Goal: Check status: Check status

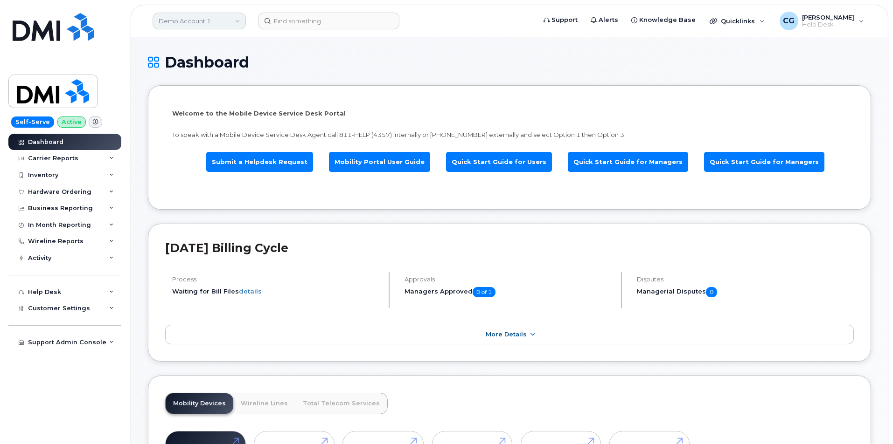
click at [199, 19] on link "Demo Account 1" at bounding box center [198, 21] width 93 height 17
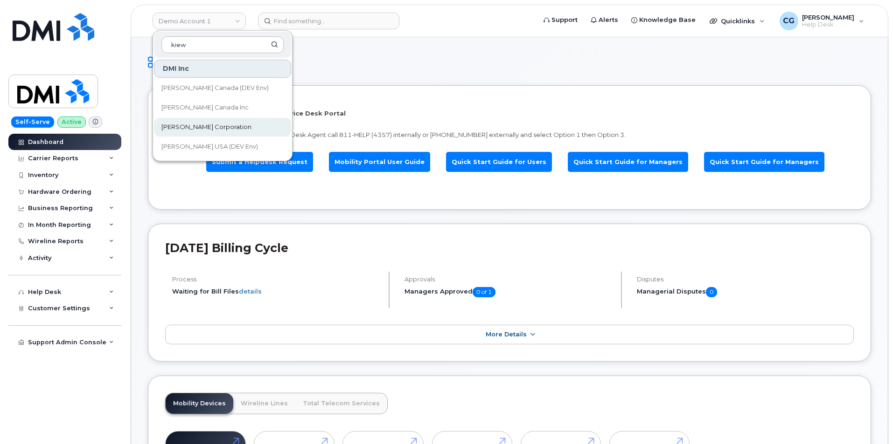
type input "kiew"
drag, startPoint x: 189, startPoint y: 125, endPoint x: 218, endPoint y: 119, distance: 29.5
click at [190, 125] on span "[PERSON_NAME] Corporation" at bounding box center [206, 127] width 90 height 9
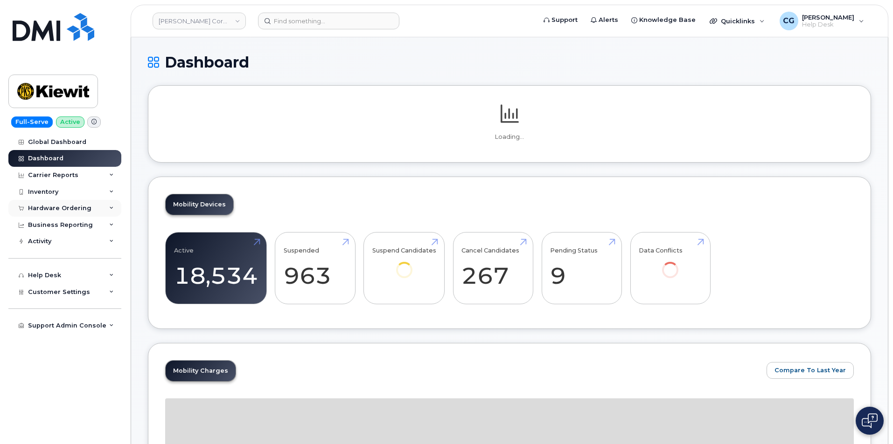
click at [40, 206] on div "Hardware Ordering" at bounding box center [59, 208] width 63 height 7
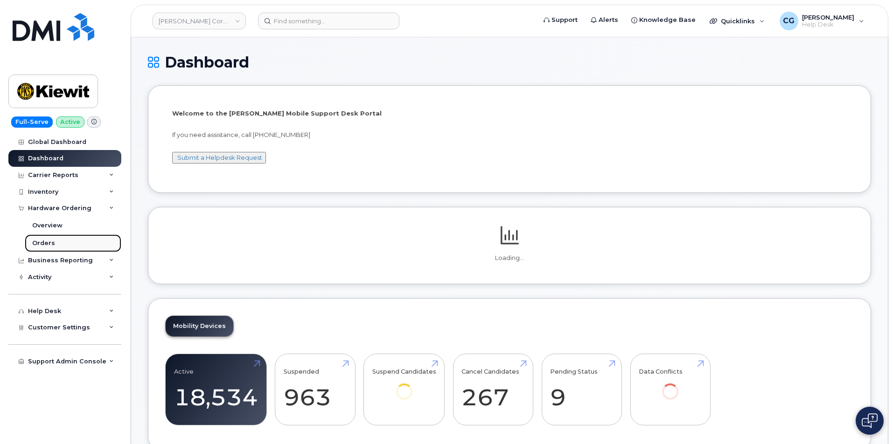
click at [38, 241] on div "Orders" at bounding box center [43, 243] width 23 height 8
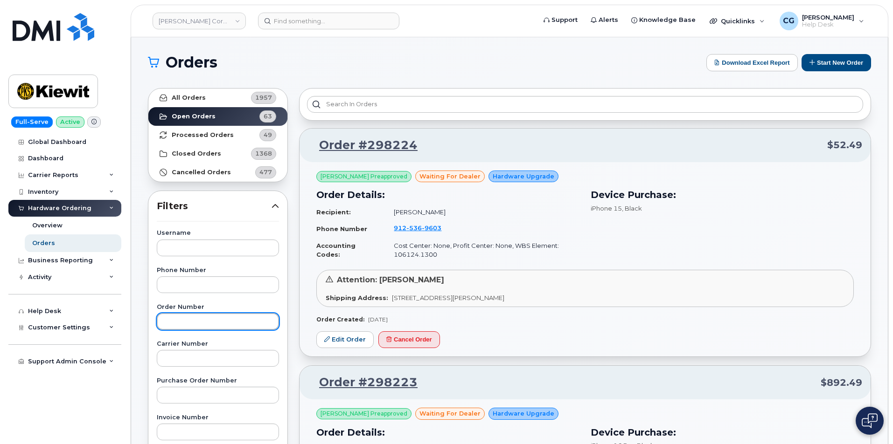
click at [180, 322] on input "text" at bounding box center [218, 321] width 122 height 17
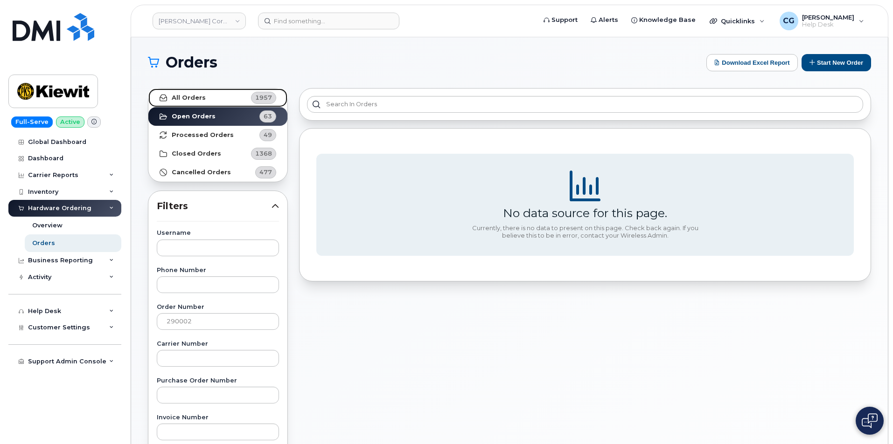
click at [190, 94] on strong "All Orders" at bounding box center [189, 97] width 34 height 7
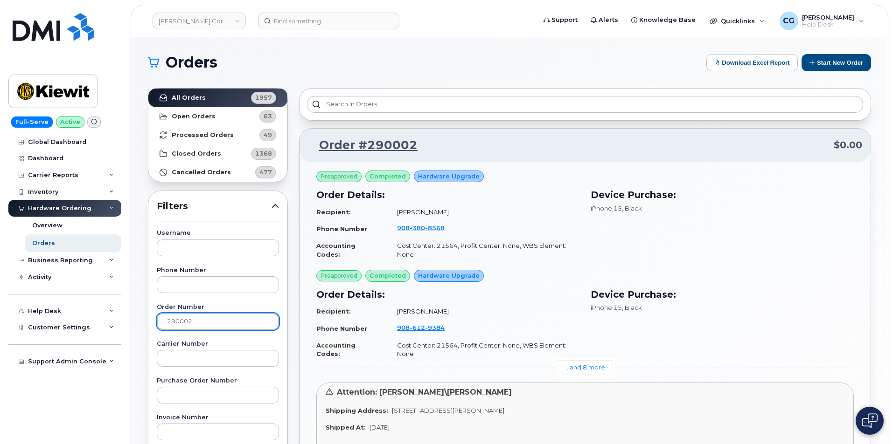
click at [188, 322] on input "290002" at bounding box center [218, 321] width 122 height 17
click at [200, 322] on input "290002" at bounding box center [218, 321] width 122 height 17
type input "297803"
